Goal: Transaction & Acquisition: Purchase product/service

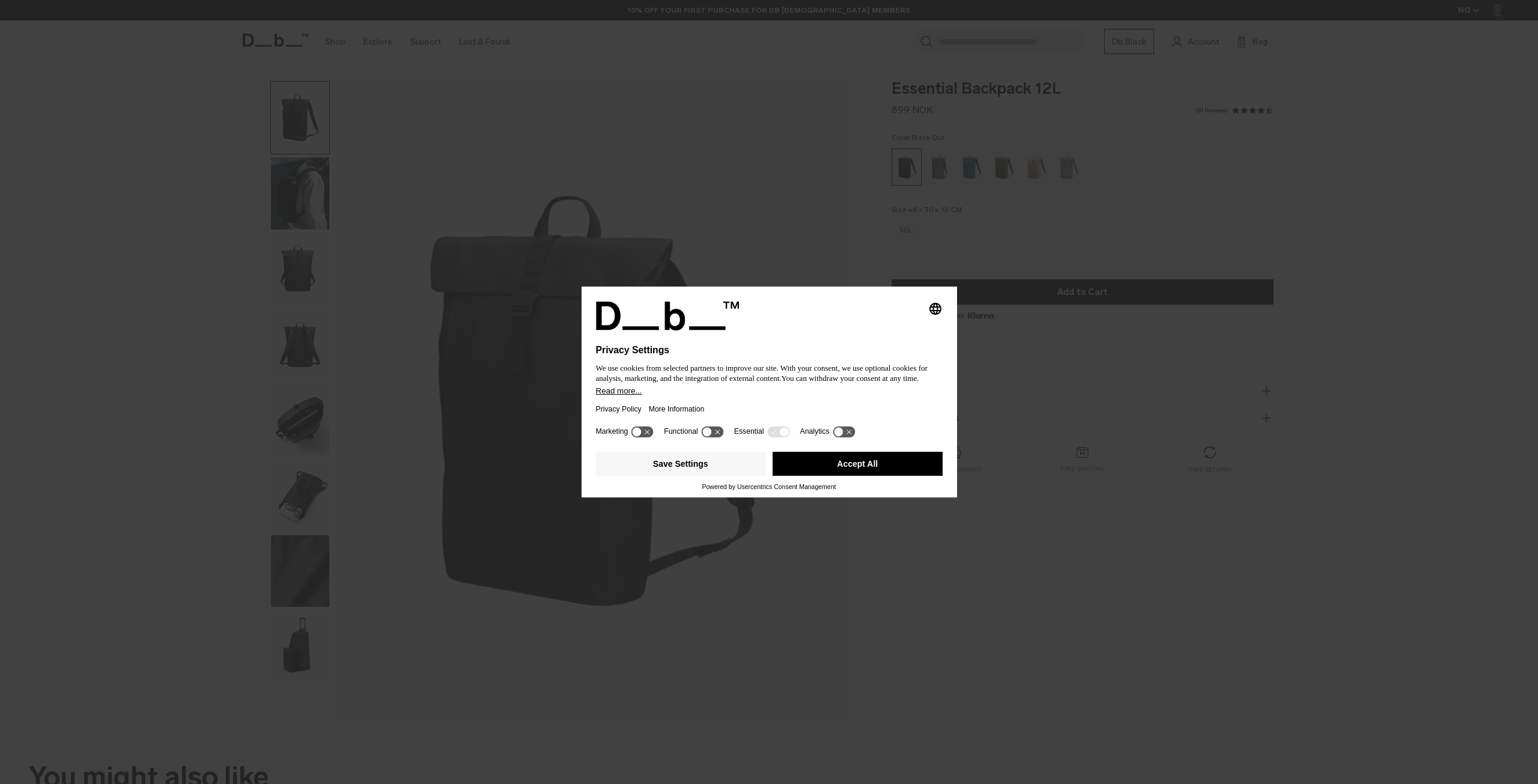
click at [717, 428] on icon at bounding box center [712, 431] width 22 height 12
click at [712, 434] on icon at bounding box center [712, 431] width 22 height 12
click at [701, 470] on button "Save Settings" at bounding box center [681, 464] width 170 height 24
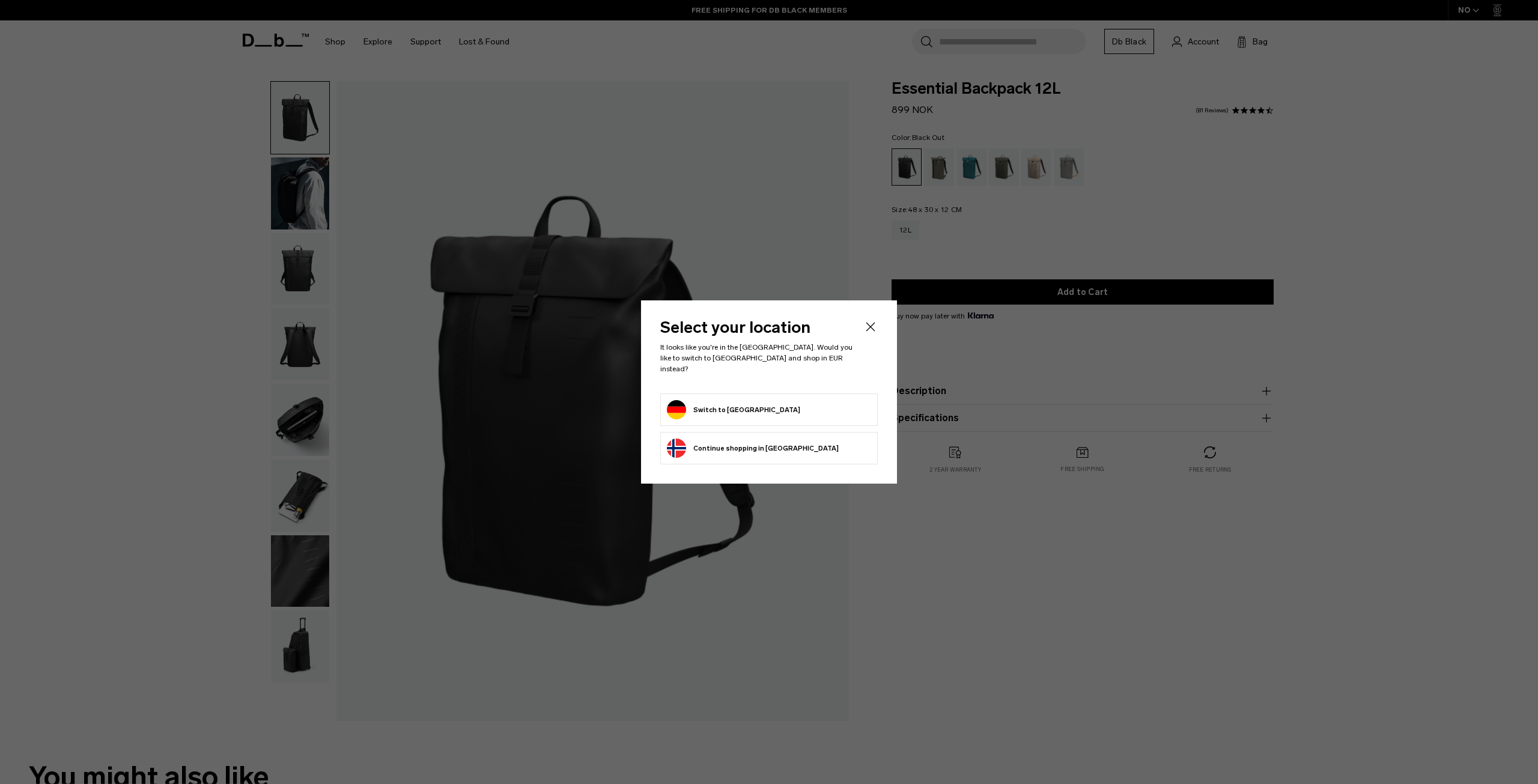
click at [739, 406] on button "Switch to [GEOGRAPHIC_DATA]" at bounding box center [734, 410] width 134 height 19
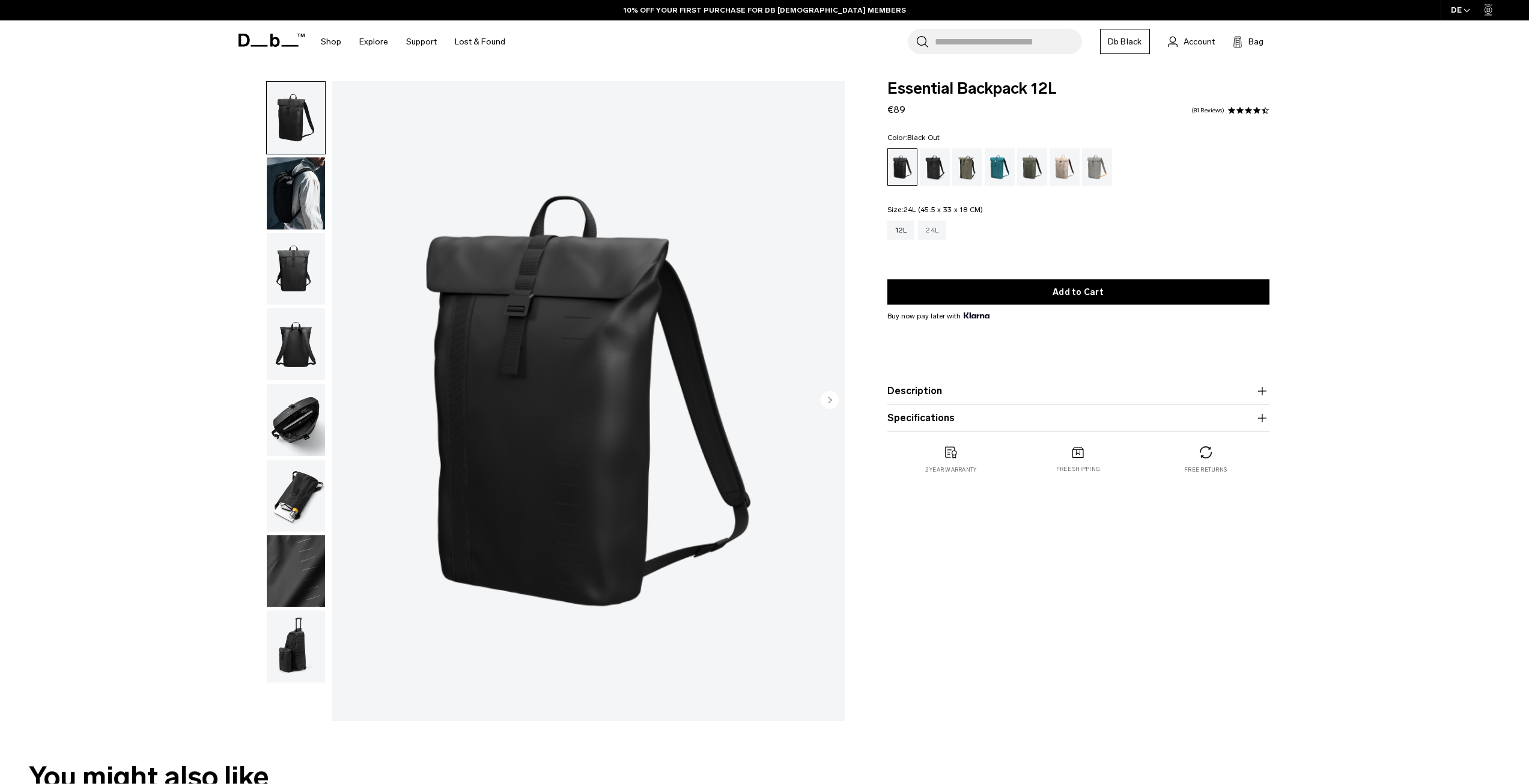
click at [936, 233] on div "24L" at bounding box center [932, 230] width 28 height 19
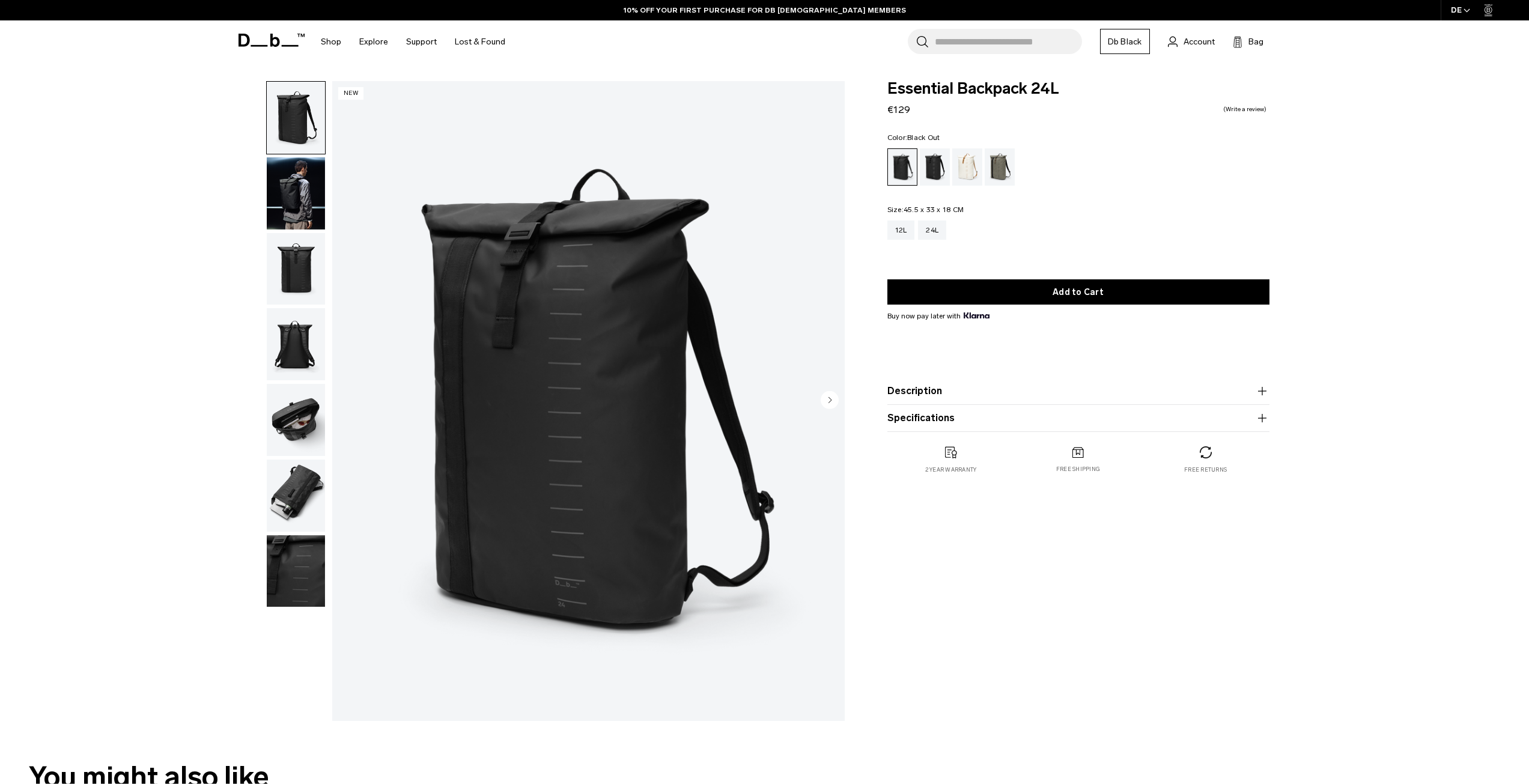
click at [295, 204] on img "button" at bounding box center [296, 193] width 58 height 72
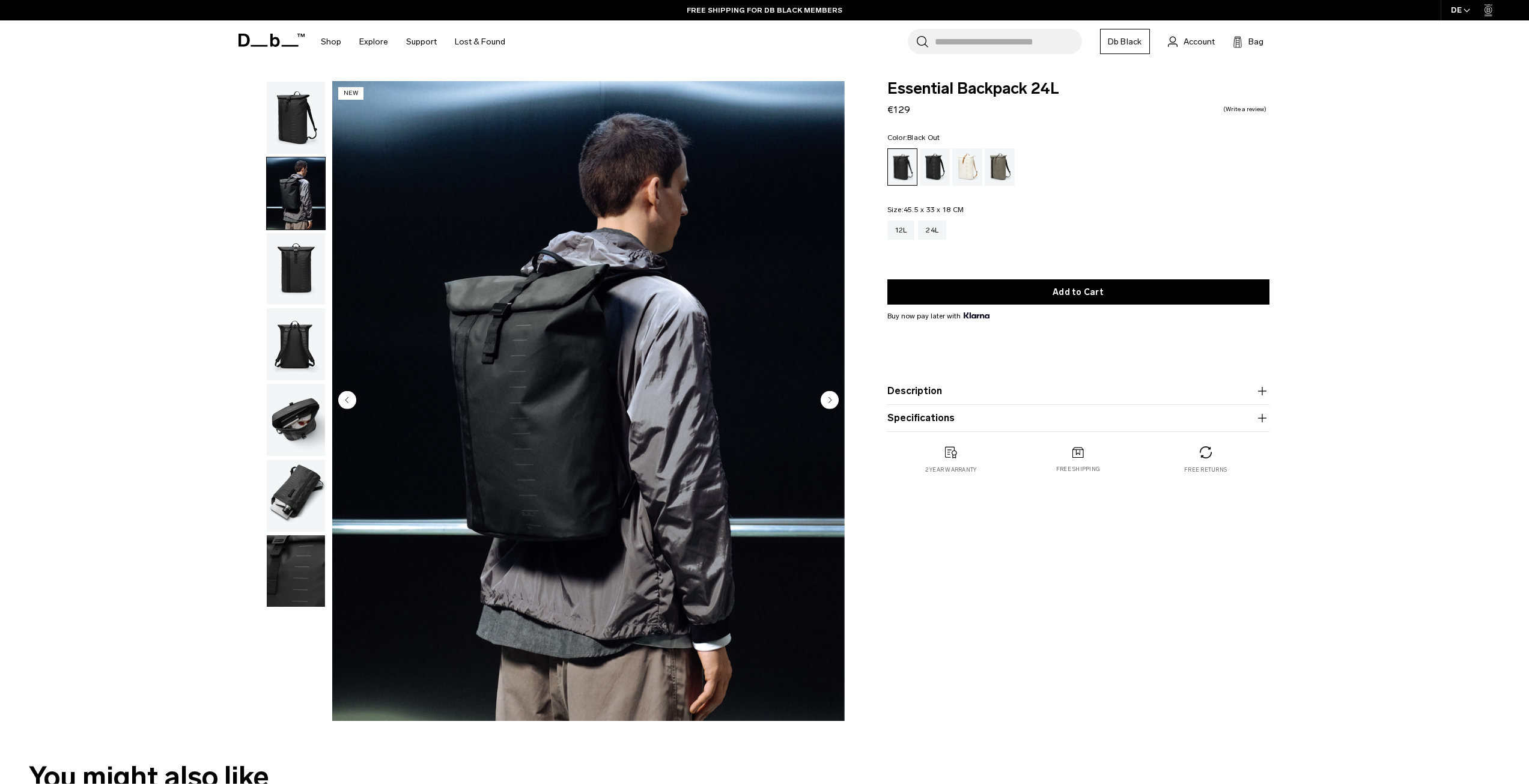
click at [291, 272] on img "button" at bounding box center [296, 269] width 58 height 72
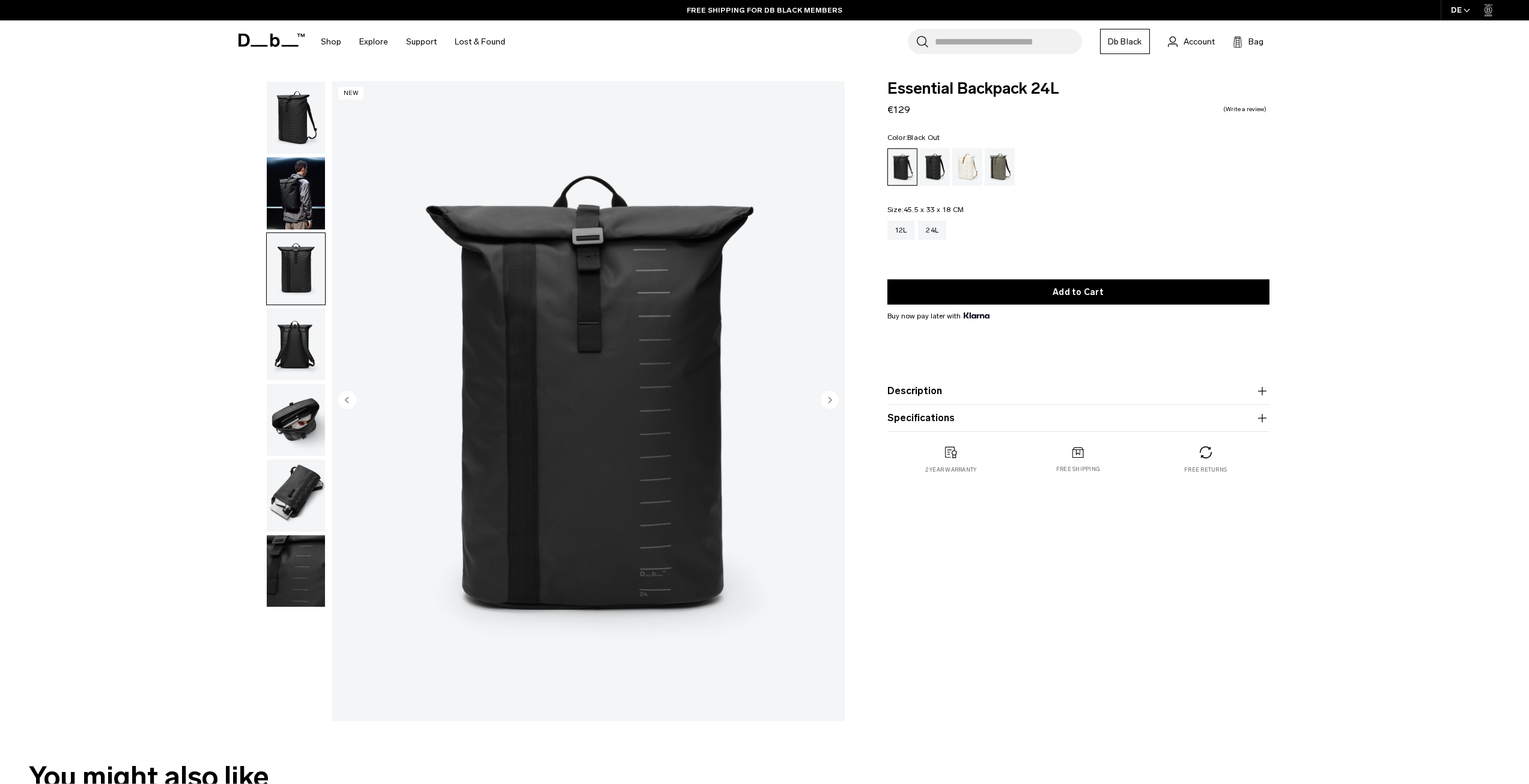
click at [302, 346] on img "button" at bounding box center [296, 344] width 58 height 72
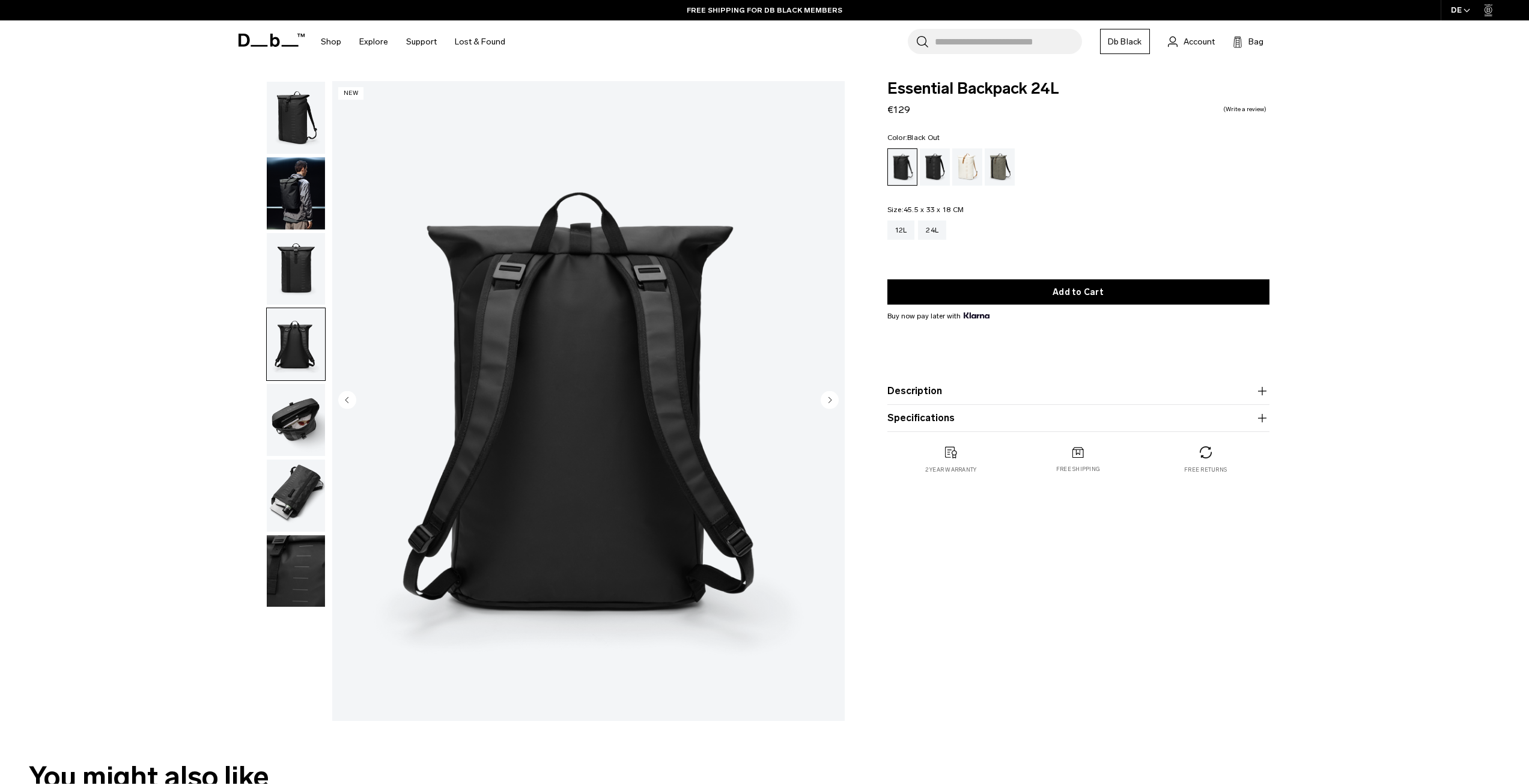
click at [305, 416] on img "button" at bounding box center [296, 420] width 58 height 72
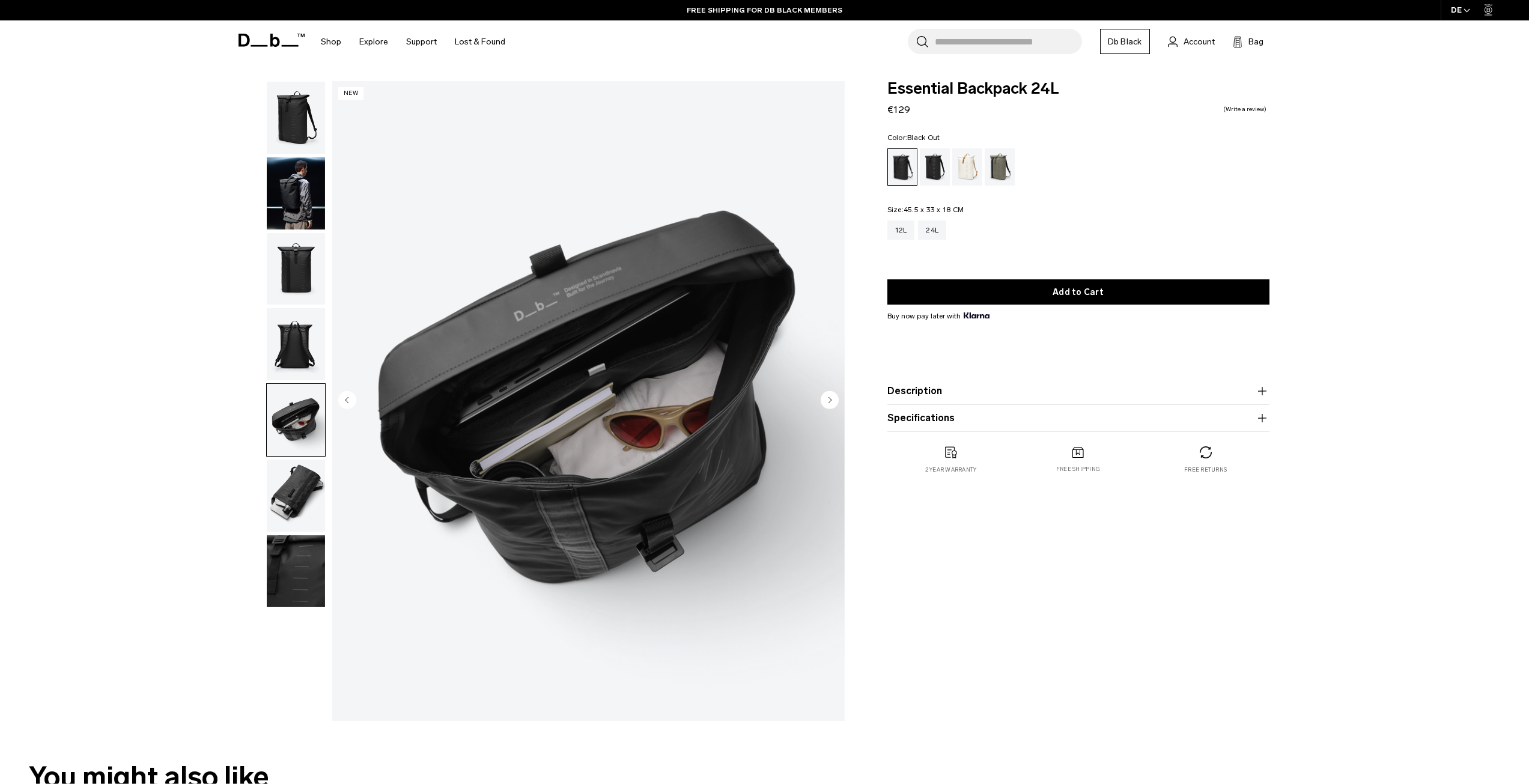
click at [305, 482] on img "button" at bounding box center [296, 496] width 58 height 72
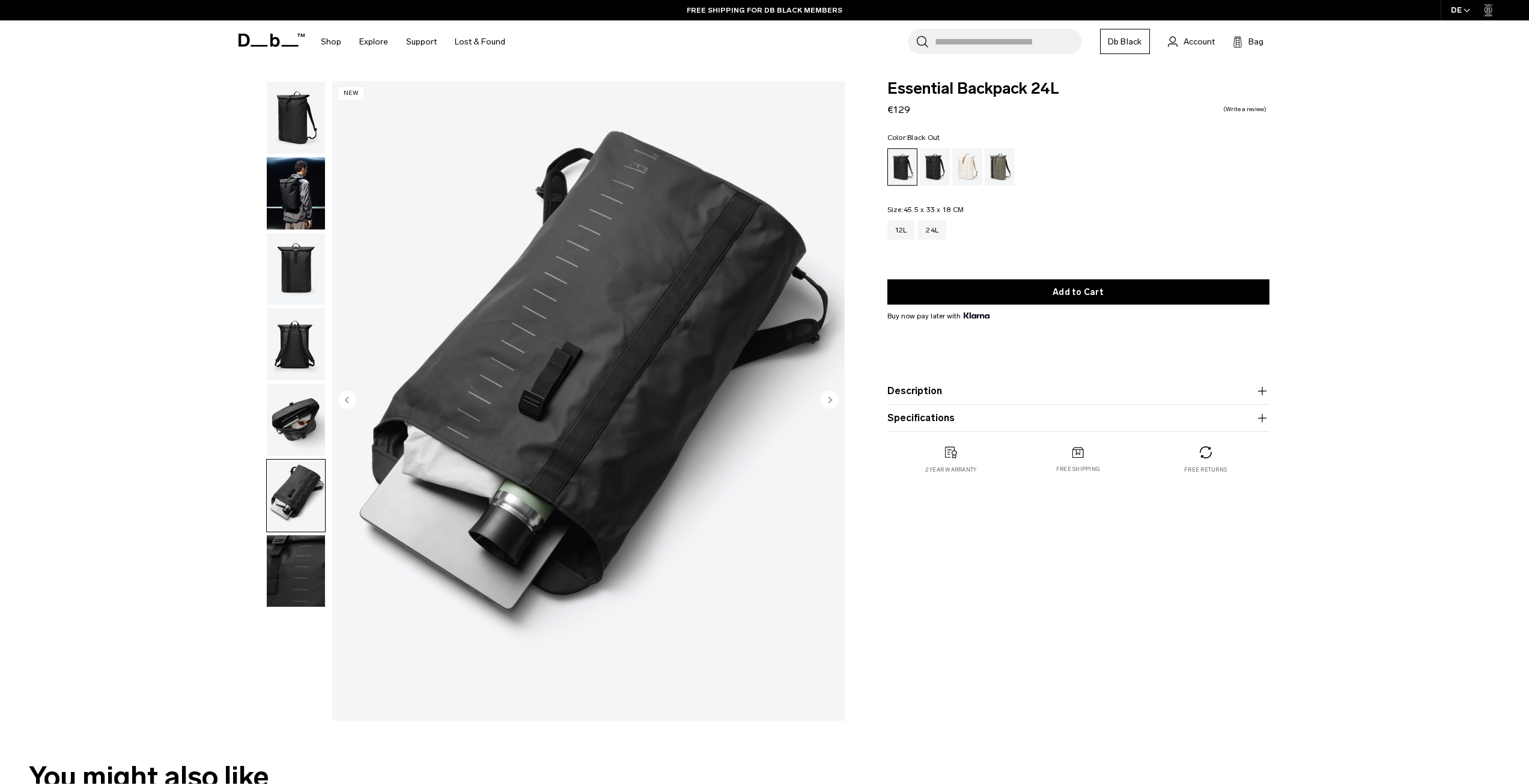
click at [303, 574] on img "button" at bounding box center [296, 571] width 58 height 72
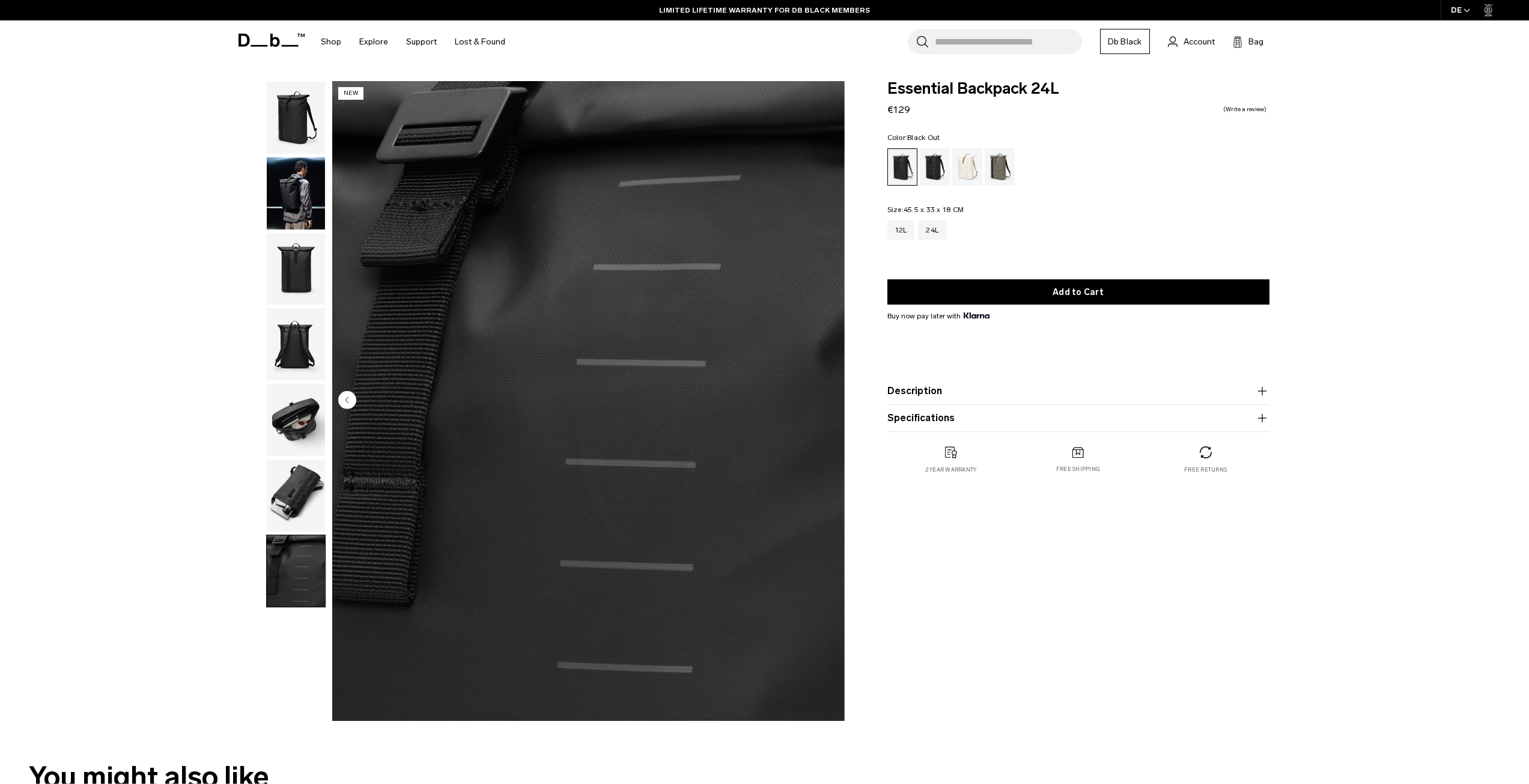
click at [289, 118] on img "button" at bounding box center [296, 118] width 58 height 72
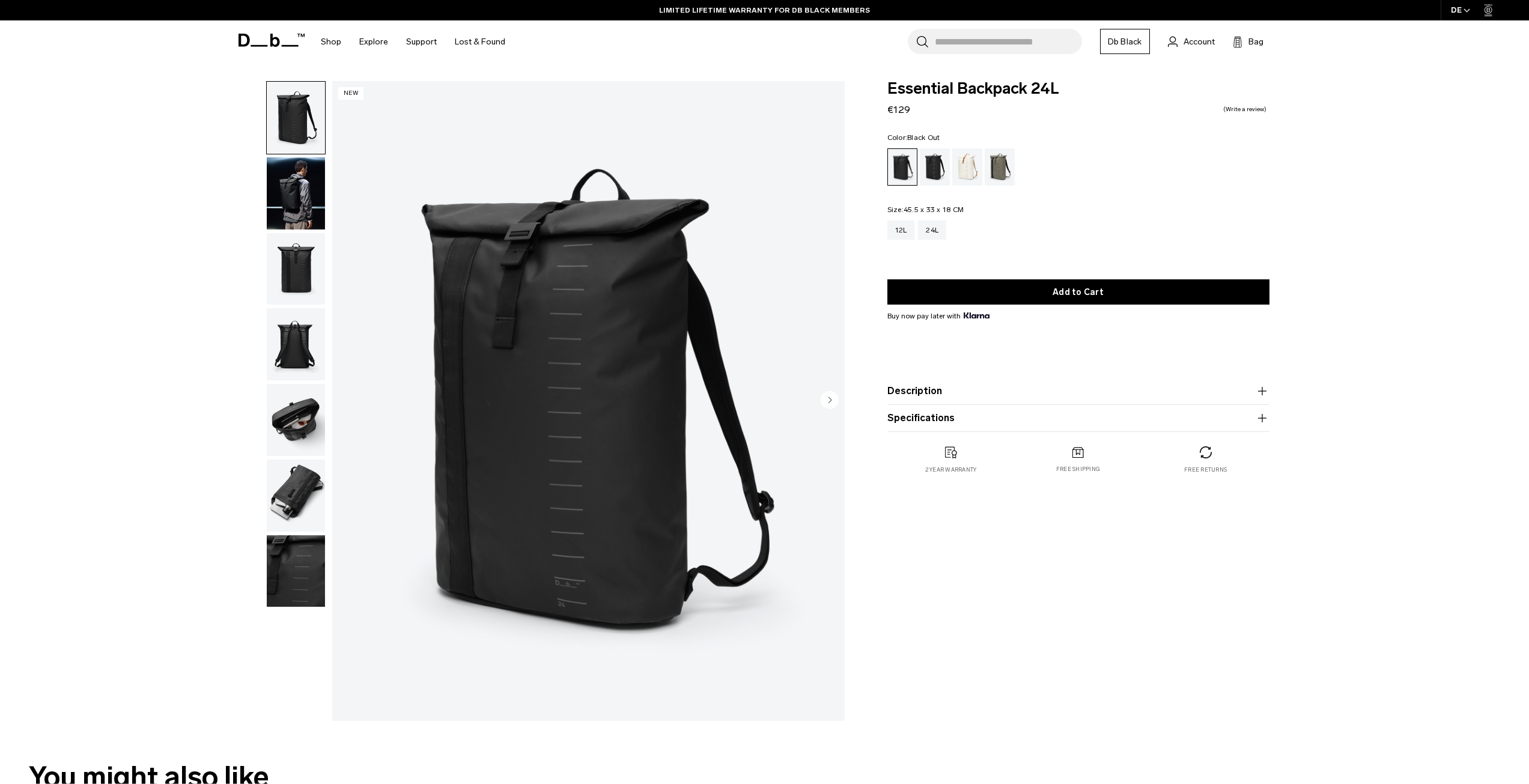
click at [295, 193] on img "button" at bounding box center [296, 193] width 58 height 72
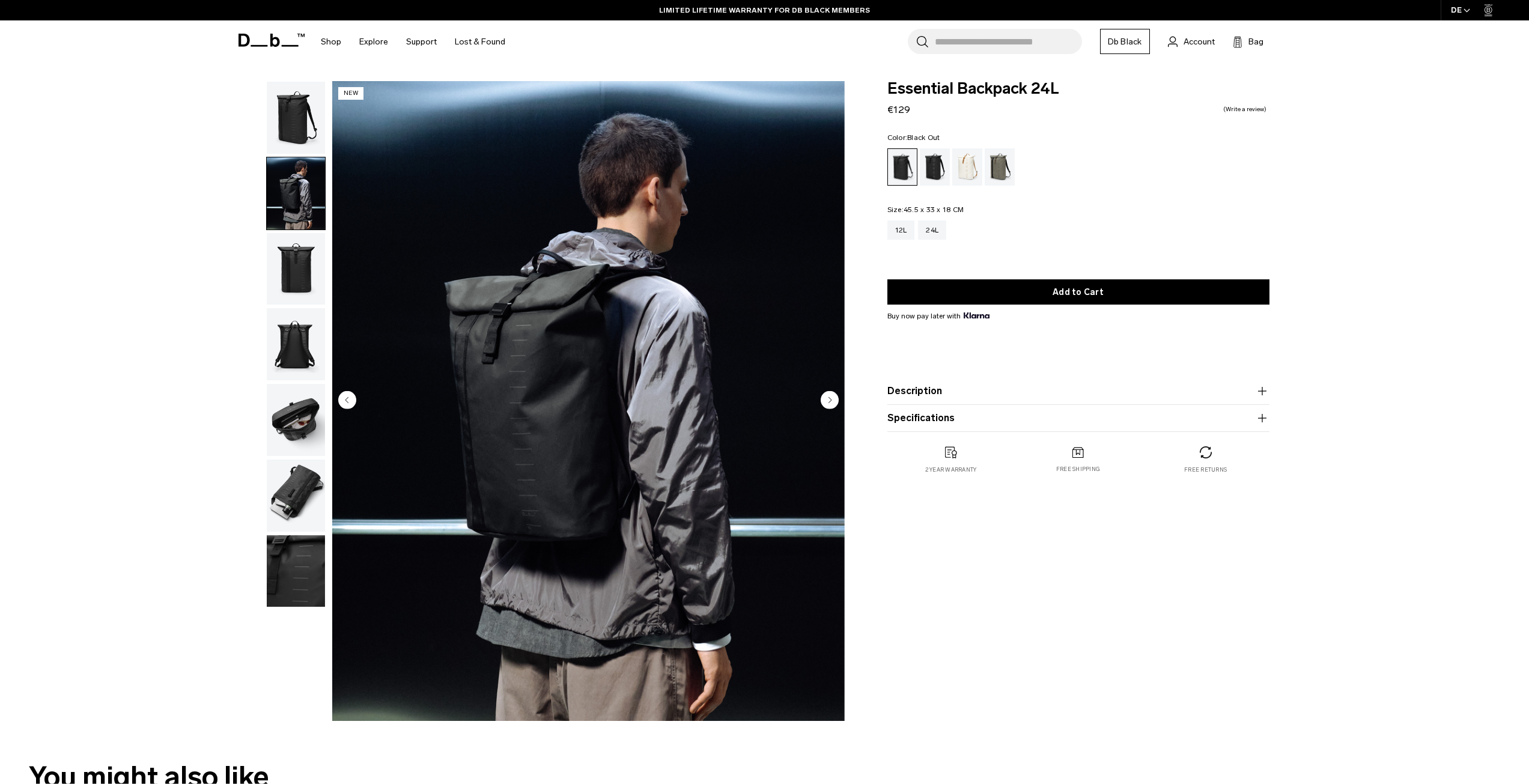
click at [286, 255] on img "button" at bounding box center [296, 269] width 58 height 72
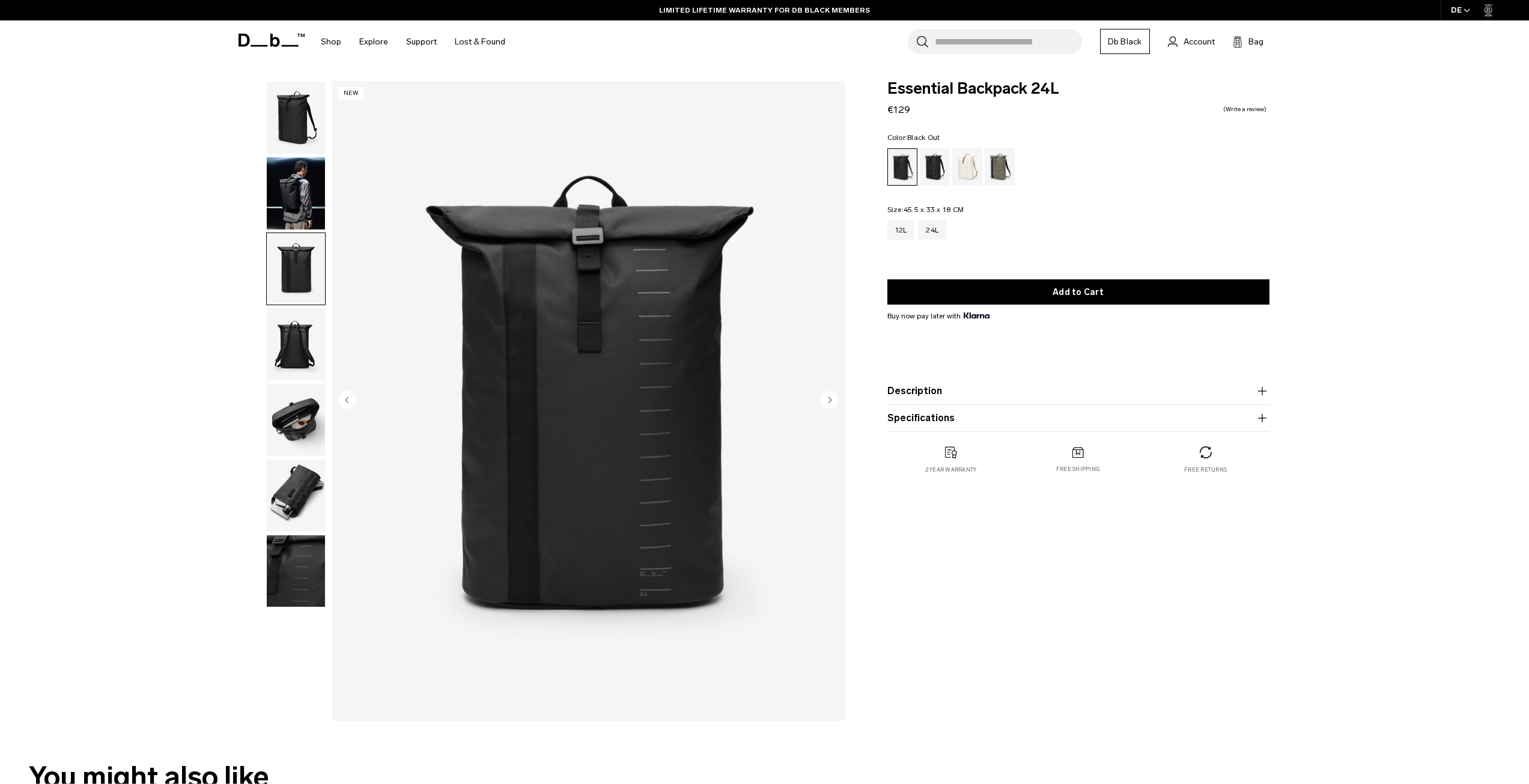
click at [303, 357] on img "button" at bounding box center [296, 344] width 58 height 72
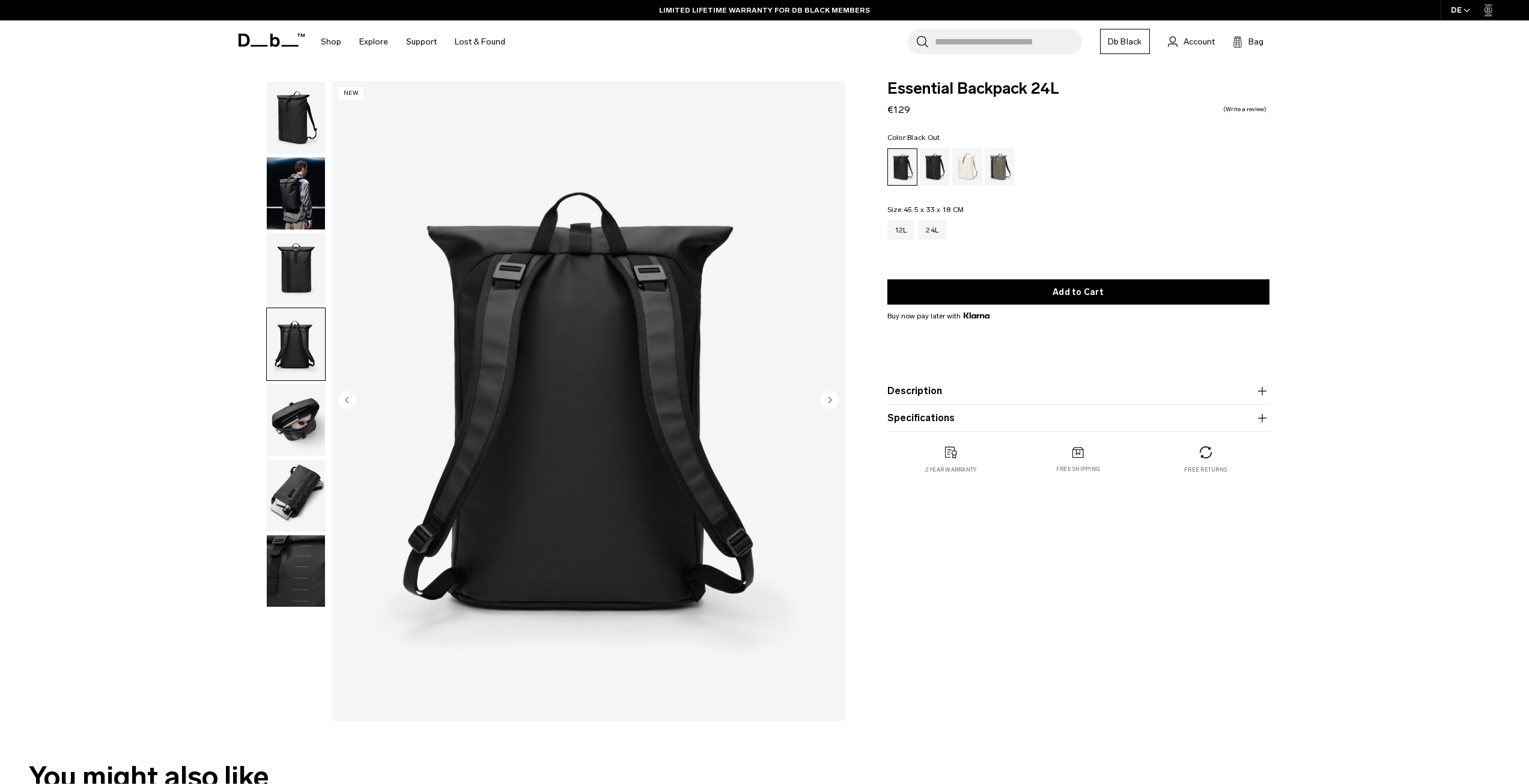
click at [302, 417] on img "button" at bounding box center [296, 420] width 58 height 72
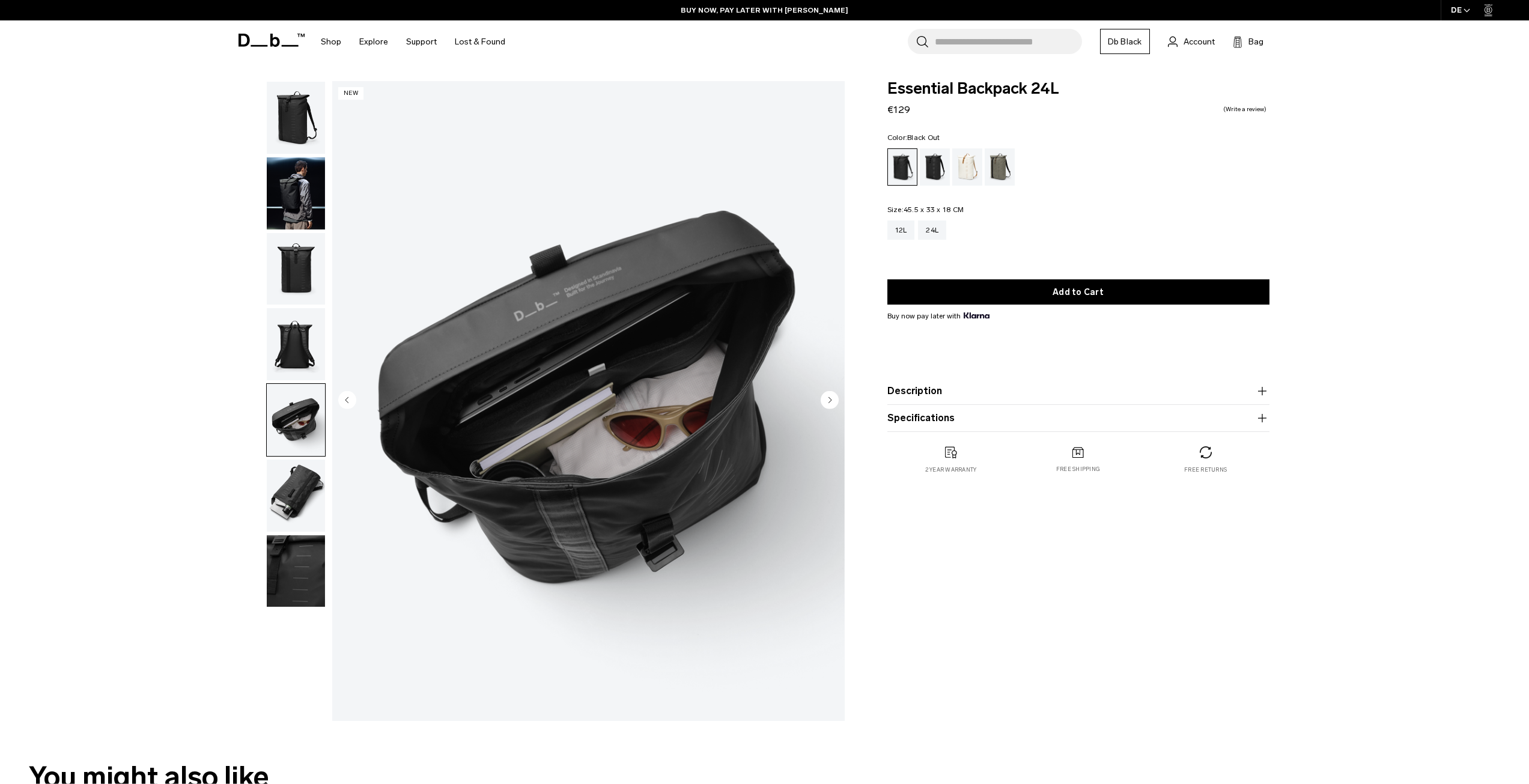
click at [299, 494] on img "button" at bounding box center [296, 496] width 58 height 72
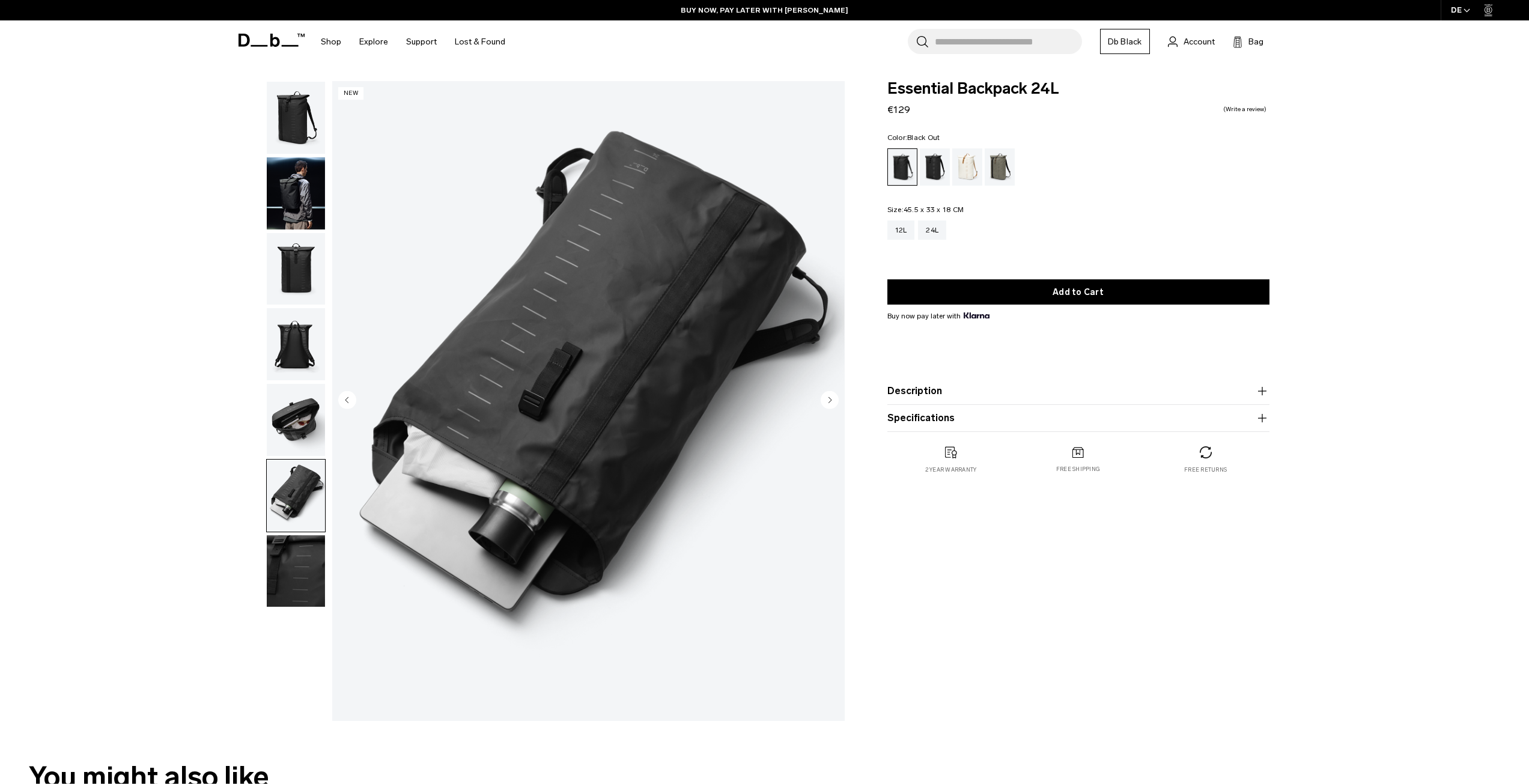
click at [301, 561] on img "button" at bounding box center [296, 571] width 58 height 72
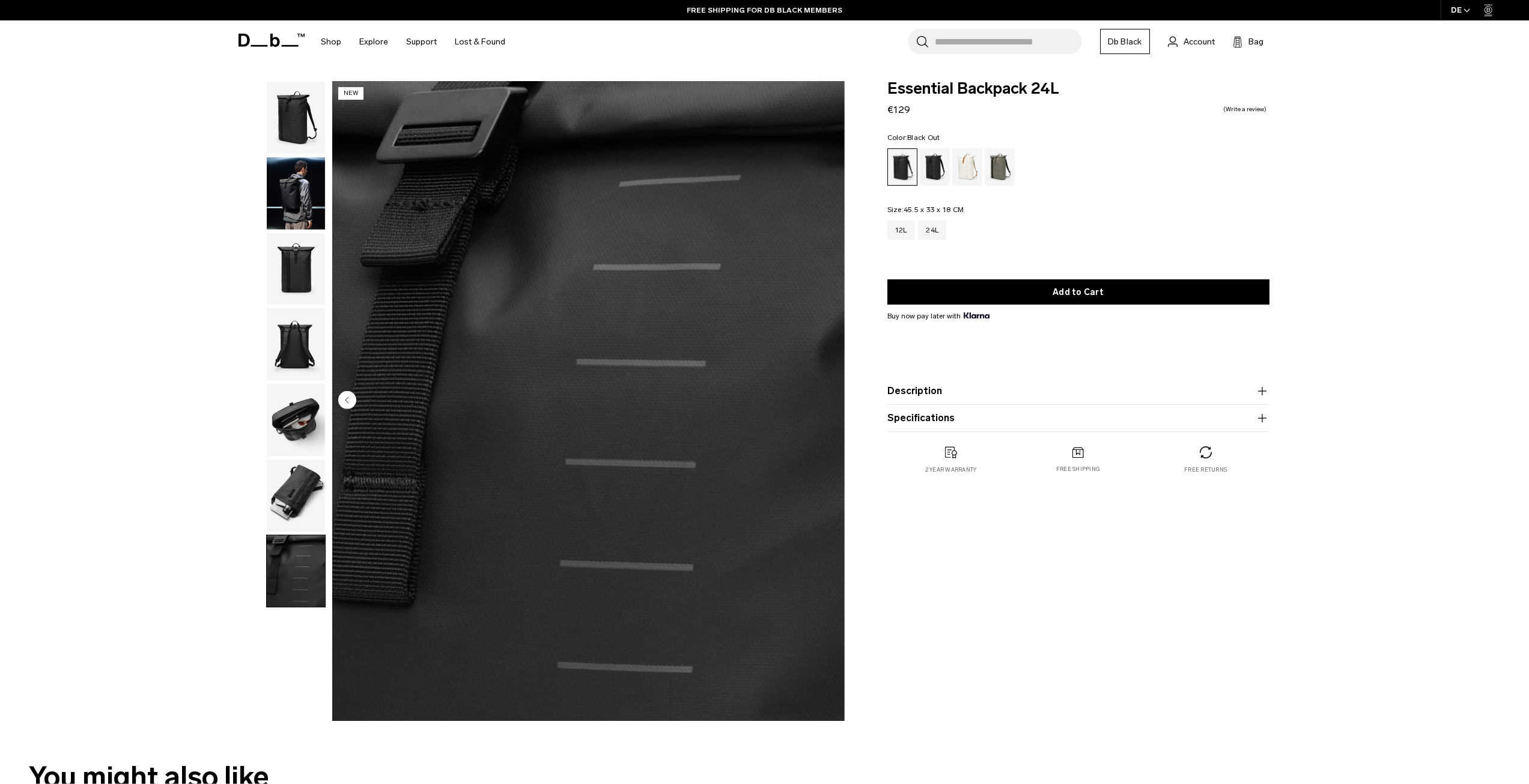
click at [298, 193] on img "button" at bounding box center [296, 193] width 58 height 72
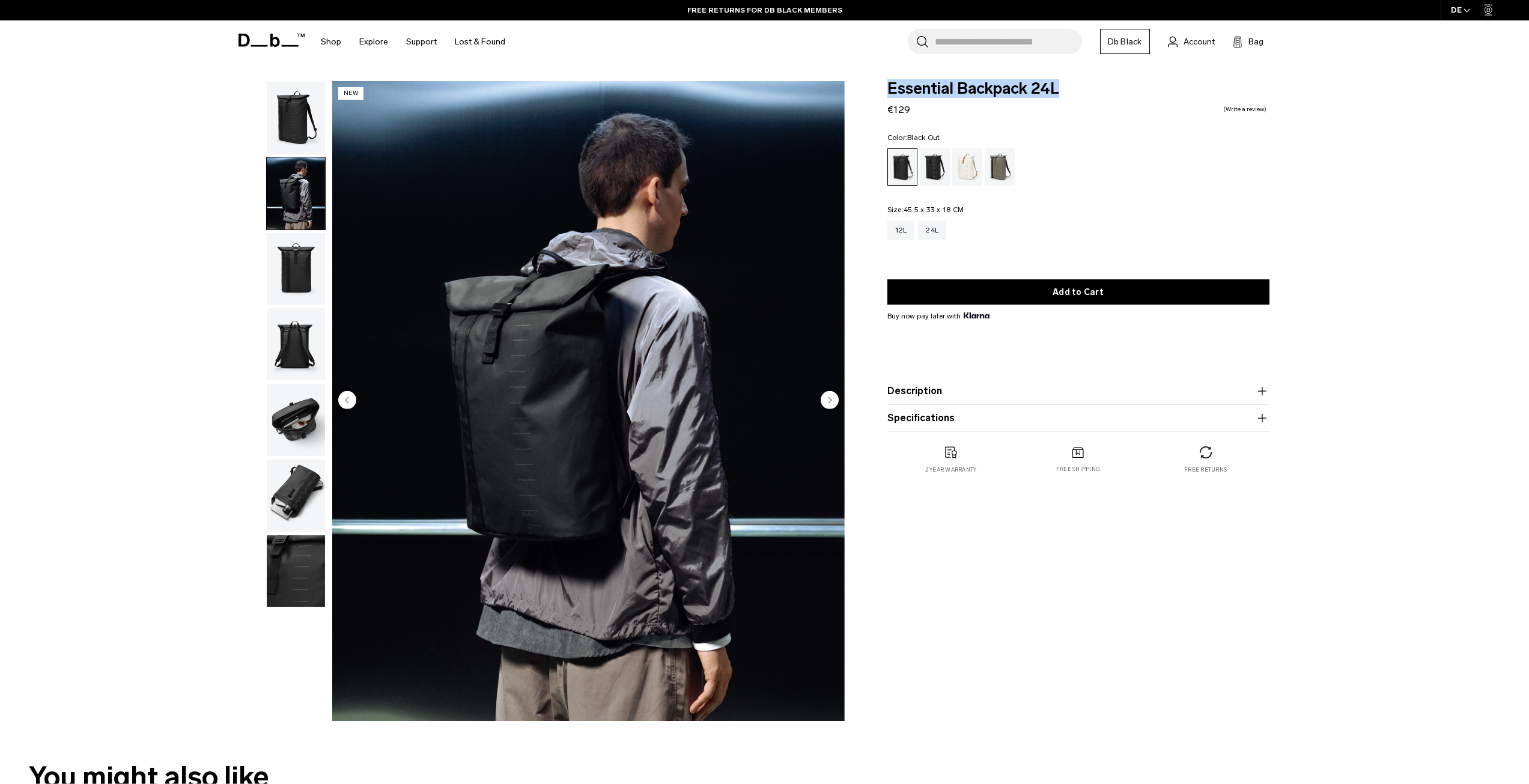
drag, startPoint x: 1057, startPoint y: 89, endPoint x: 887, endPoint y: 93, distance: 170.0
click at [888, 93] on span "Essential Backpack 24L" at bounding box center [1078, 89] width 382 height 16
copy span "Essential Backpack 24L"
